Goal: Task Accomplishment & Management: Manage account settings

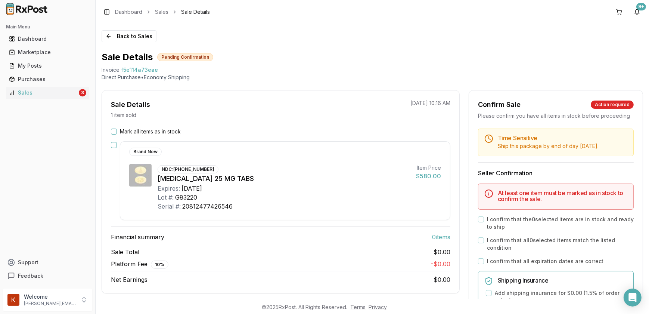
click at [115, 130] on button "Mark all items as in stock" at bounding box center [114, 132] width 6 height 6
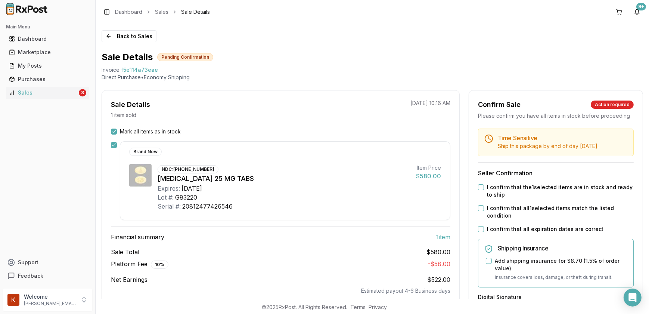
click at [478, 190] on button "I confirm that the 1 selected items are in stock and ready to ship" at bounding box center [481, 187] width 6 height 6
click at [478, 211] on button "I confirm that all 1 selected items match the listed condition" at bounding box center [481, 208] width 6 height 6
click at [478, 232] on button "I confirm that all expiration dates are correct" at bounding box center [481, 229] width 6 height 6
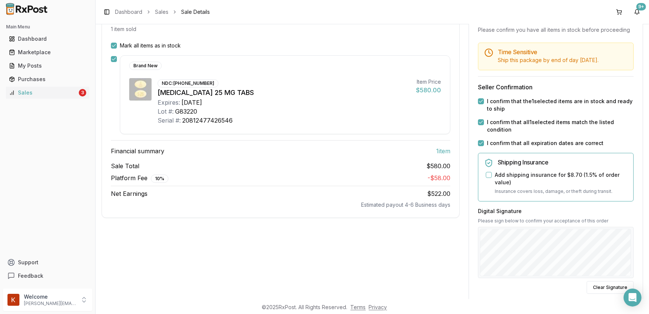
scroll to position [136, 0]
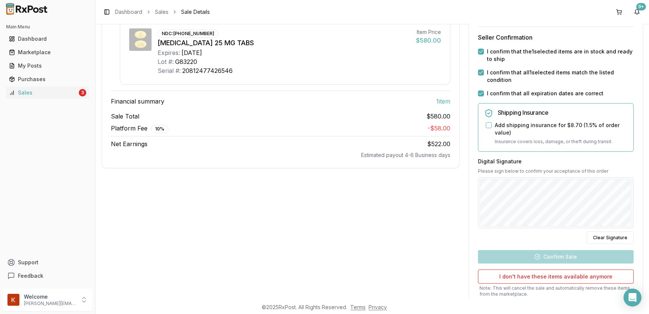
click at [486, 128] on button "Add shipping insurance for $8.70 ( 1.5 % of order value)" at bounding box center [489, 125] width 6 height 6
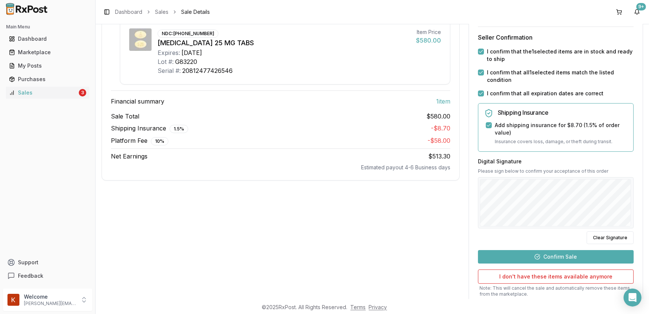
drag, startPoint x: 501, startPoint y: 234, endPoint x: 502, endPoint y: 260, distance: 26.2
click at [502, 260] on button "Confirm Sale" at bounding box center [556, 256] width 156 height 13
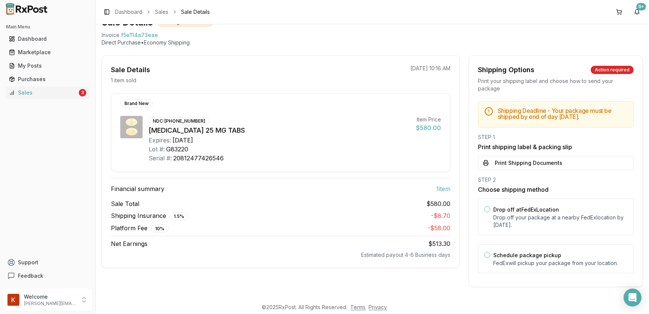
scroll to position [34, 0]
click at [507, 162] on button "Print Shipping Documents" at bounding box center [556, 164] width 156 height 14
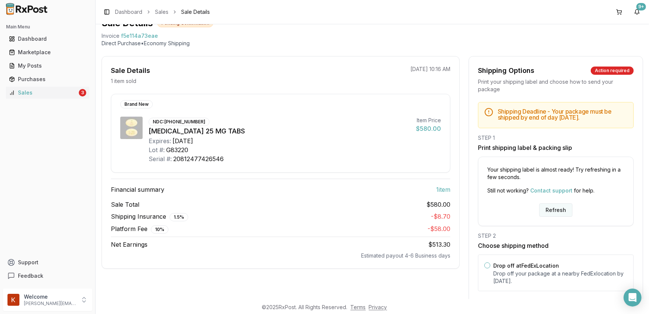
click at [562, 208] on button "Refresh" at bounding box center [555, 209] width 33 height 13
